Goal: Information Seeking & Learning: Learn about a topic

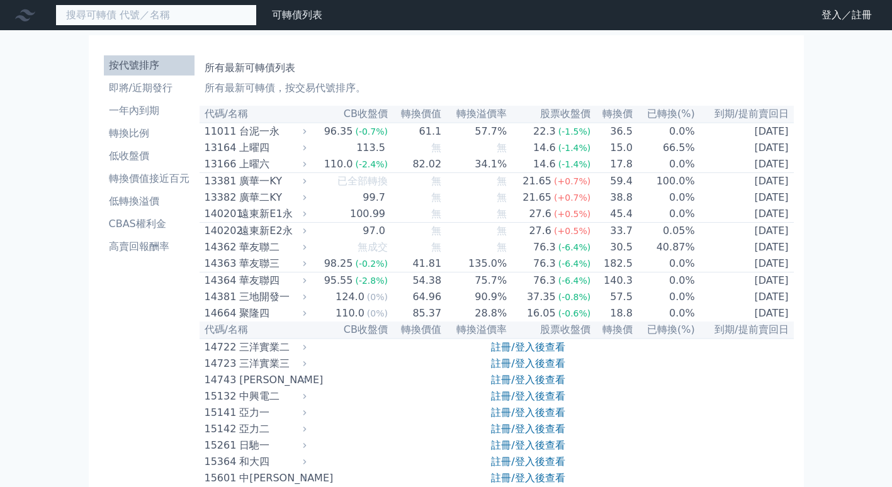
click at [204, 9] on input at bounding box center [155, 14] width 201 height 21
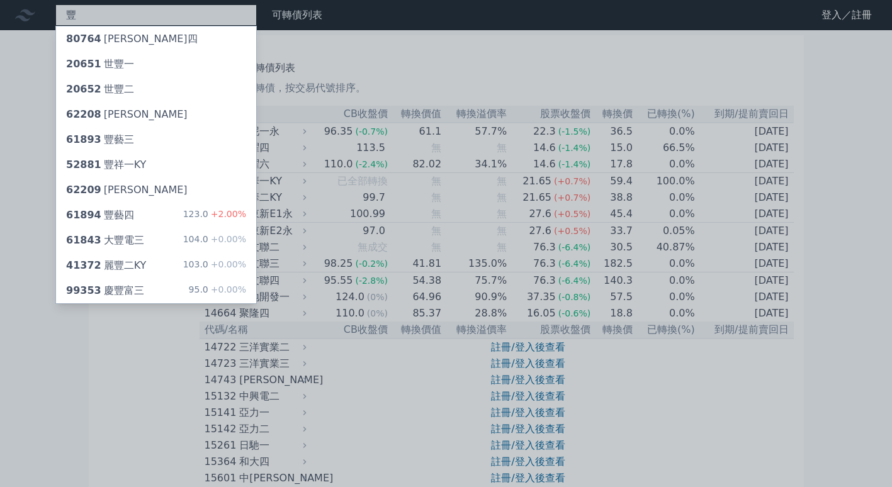
type input "豐"
click at [116, 398] on div at bounding box center [446, 243] width 892 height 487
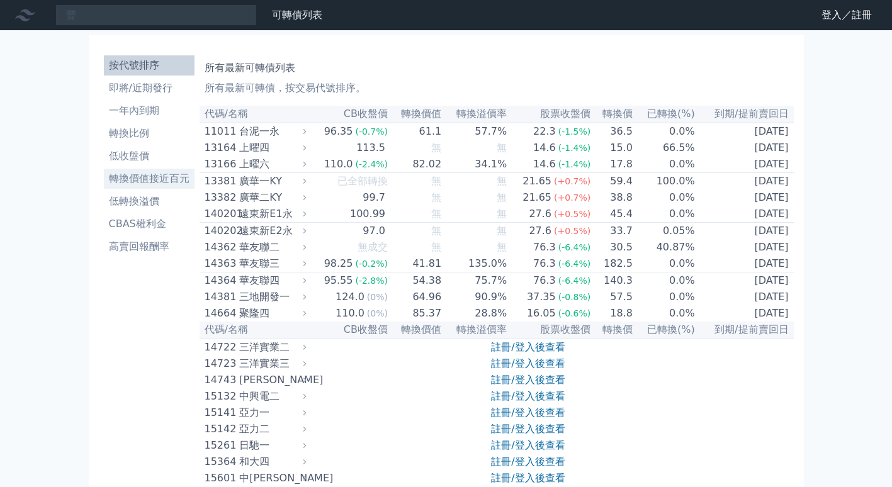
click at [162, 176] on li "轉換價值接近百元" at bounding box center [149, 178] width 91 height 15
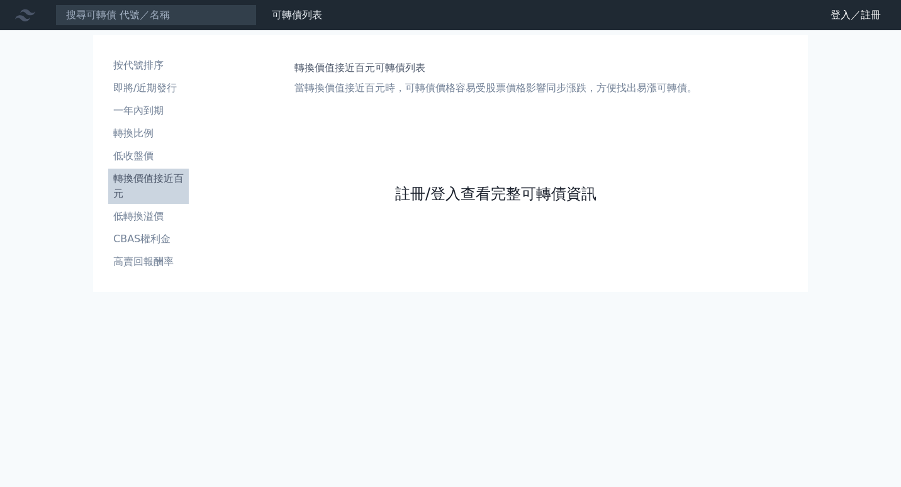
click at [464, 198] on link "註冊/登入查看完整可轉債資訊" at bounding box center [495, 194] width 201 height 20
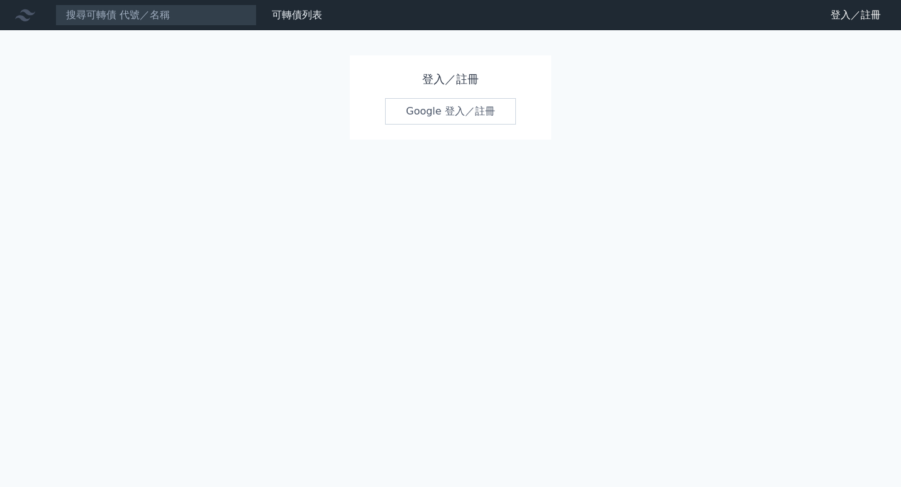
click at [468, 107] on link "Google 登入／註冊" at bounding box center [450, 111] width 131 height 26
click at [31, 13] on icon at bounding box center [25, 15] width 20 height 12
click at [316, 9] on link "可轉債列表" at bounding box center [297, 15] width 50 height 12
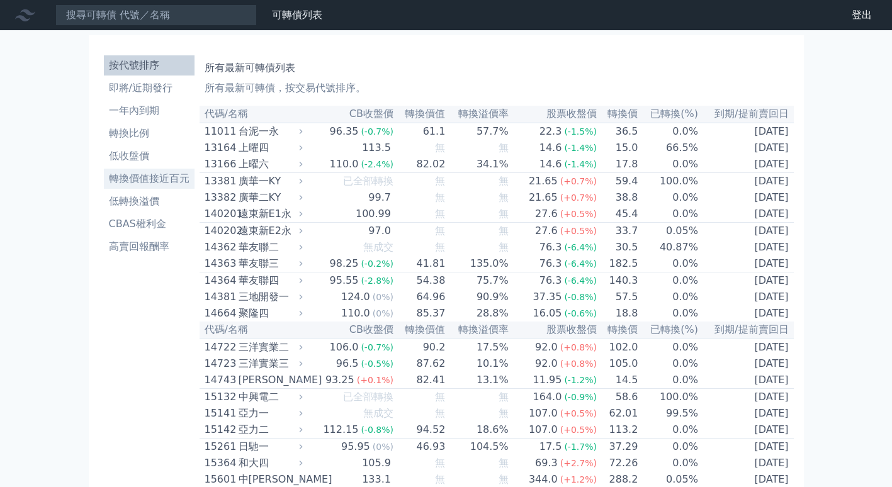
click at [157, 179] on li "轉換價值接近百元" at bounding box center [149, 178] width 91 height 15
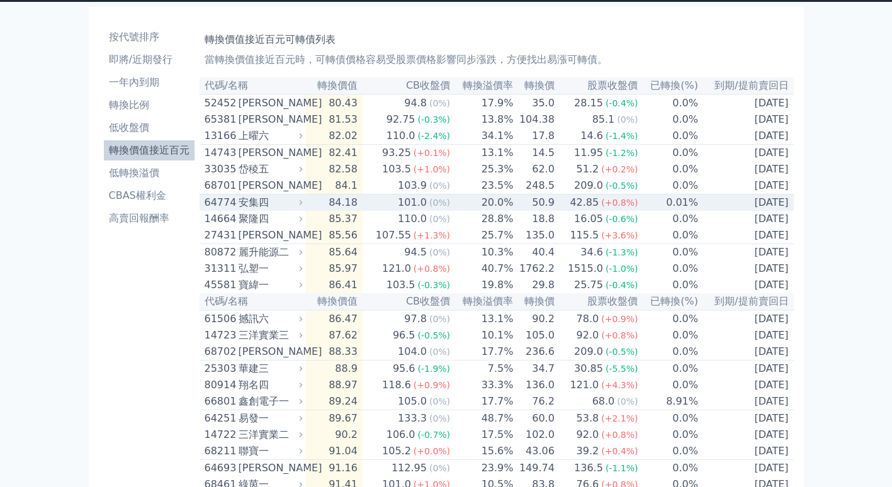
scroll to position [29, 0]
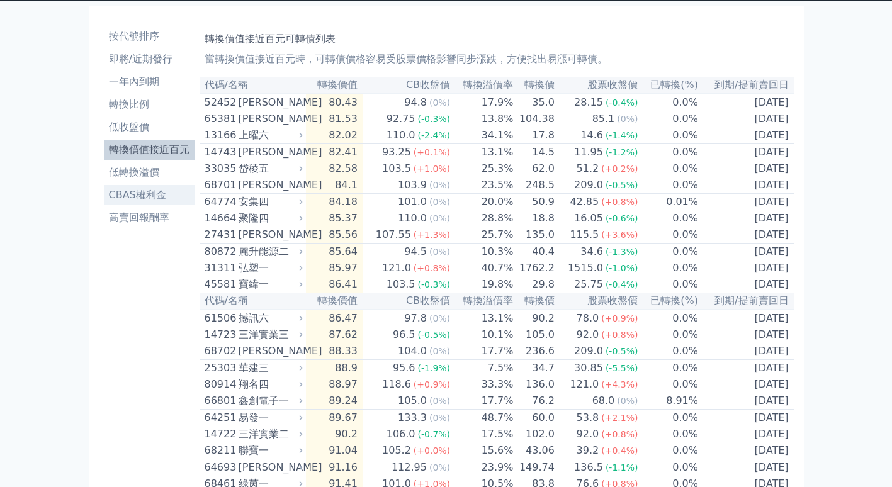
click at [167, 199] on li "CBAS權利金" at bounding box center [149, 195] width 91 height 15
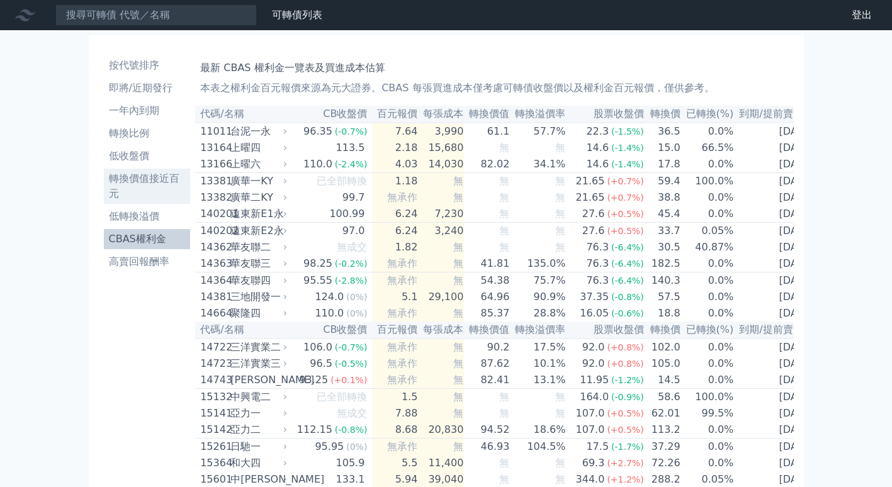
click at [164, 184] on li "轉換價值接近百元" at bounding box center [147, 186] width 87 height 30
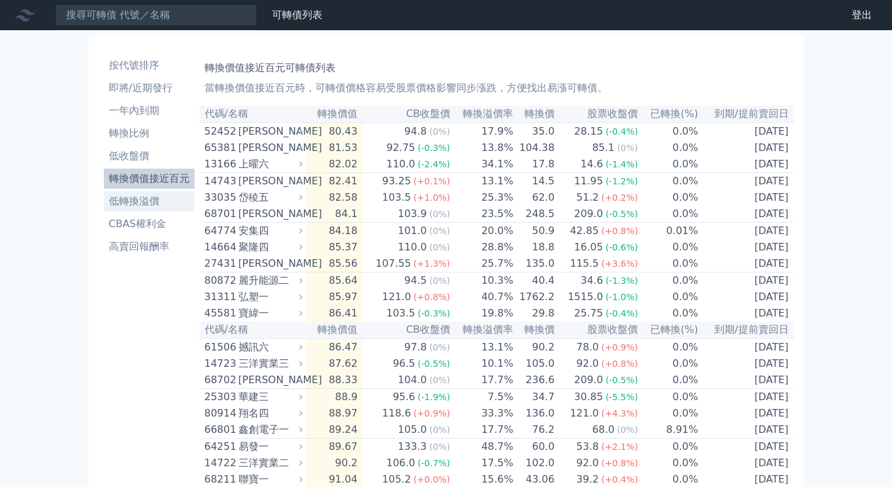
click at [164, 198] on li "低轉換溢價" at bounding box center [149, 201] width 91 height 15
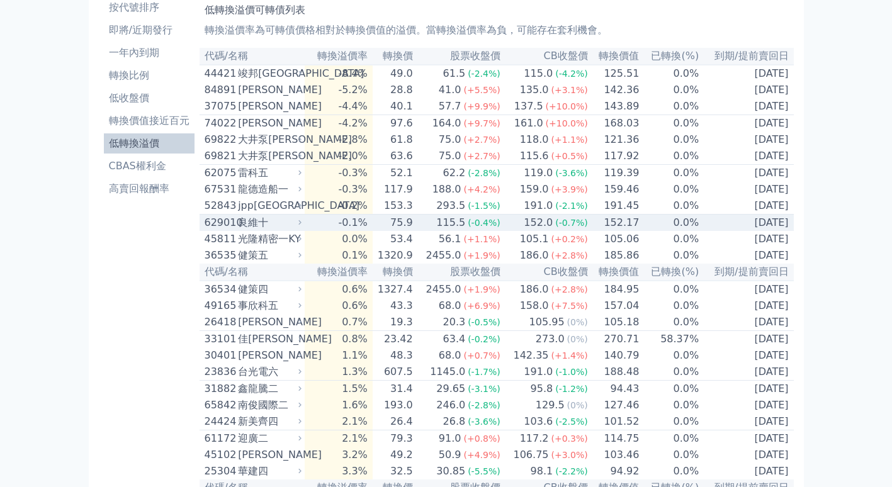
scroll to position [63, 0]
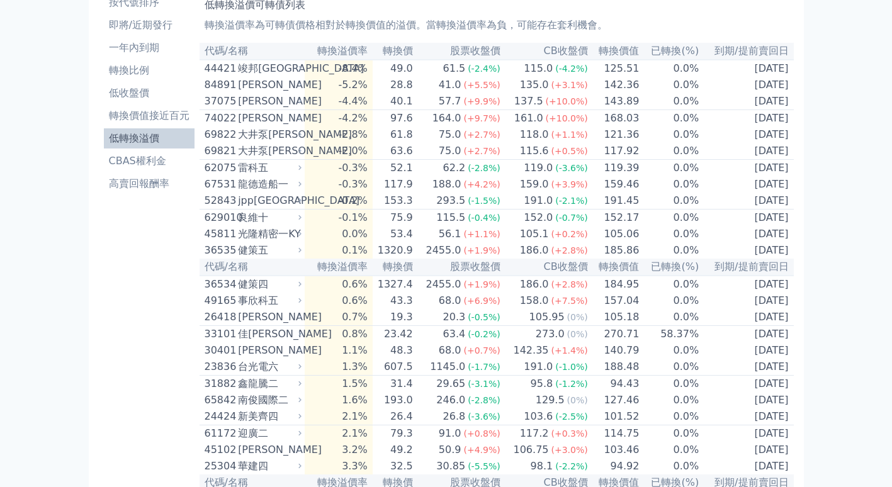
click at [563, 53] on th "CB收盤價" at bounding box center [544, 51] width 87 height 17
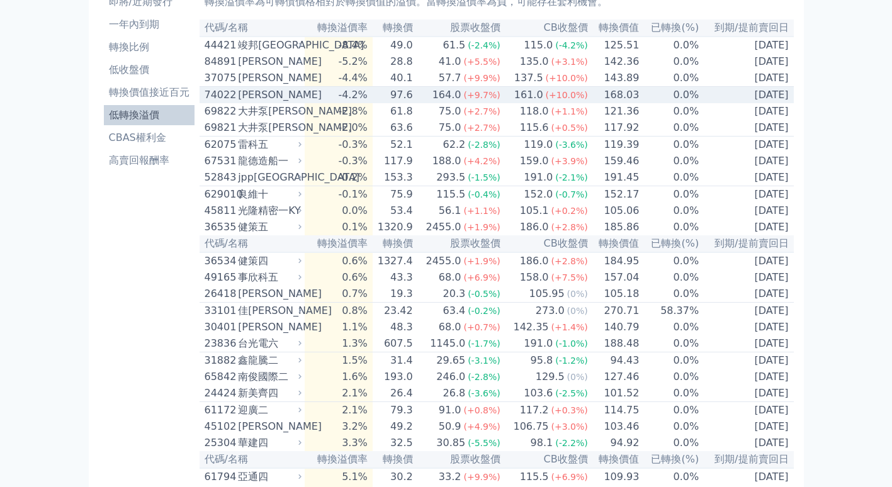
scroll to position [87, 0]
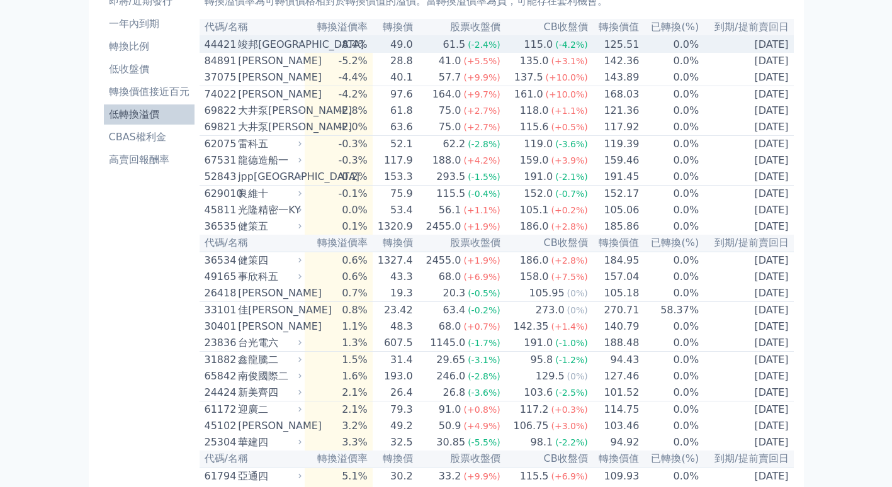
click at [304, 48] on icon at bounding box center [300, 44] width 8 height 8
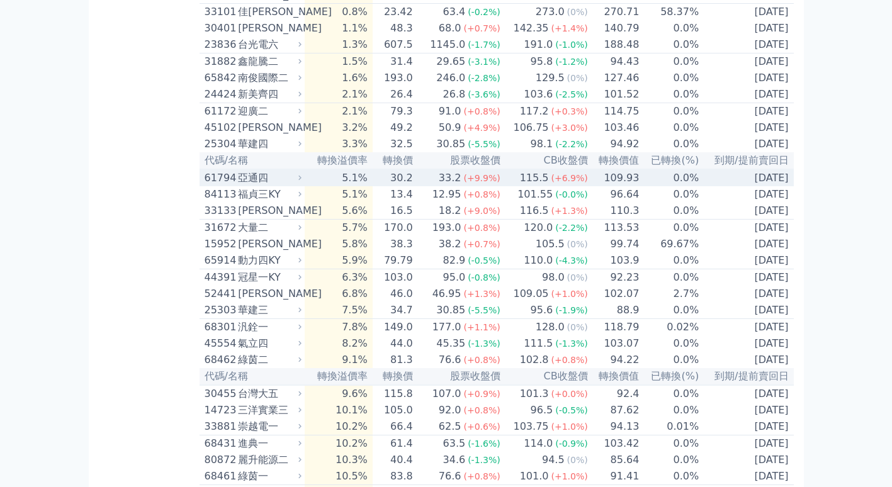
scroll to position [797, 0]
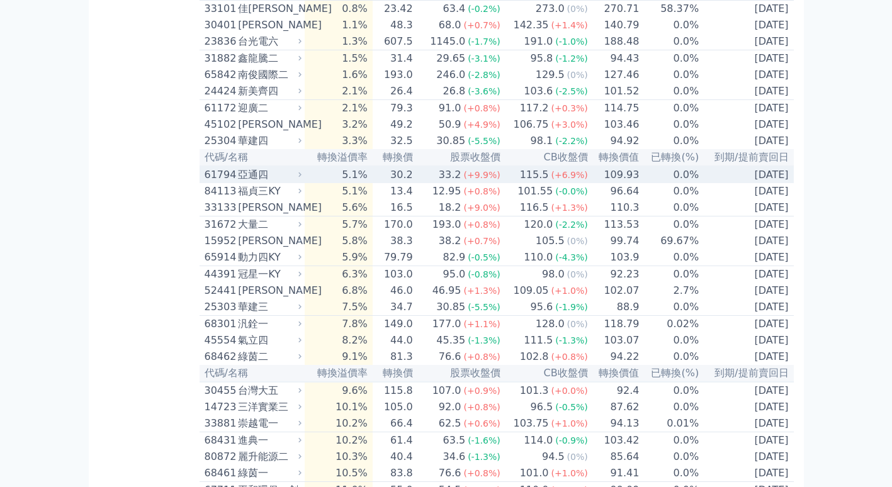
click at [296, 182] on div "亞通四" at bounding box center [268, 174] width 61 height 15
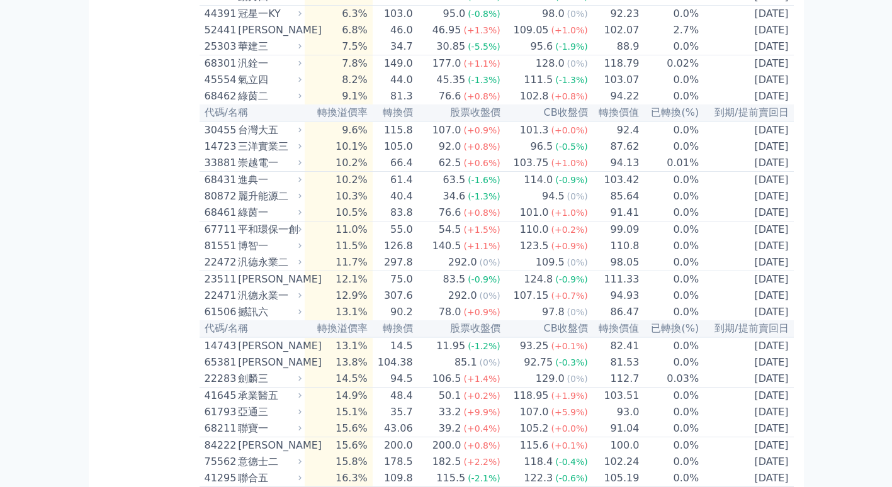
scroll to position [1467, 0]
